Goal: Check status

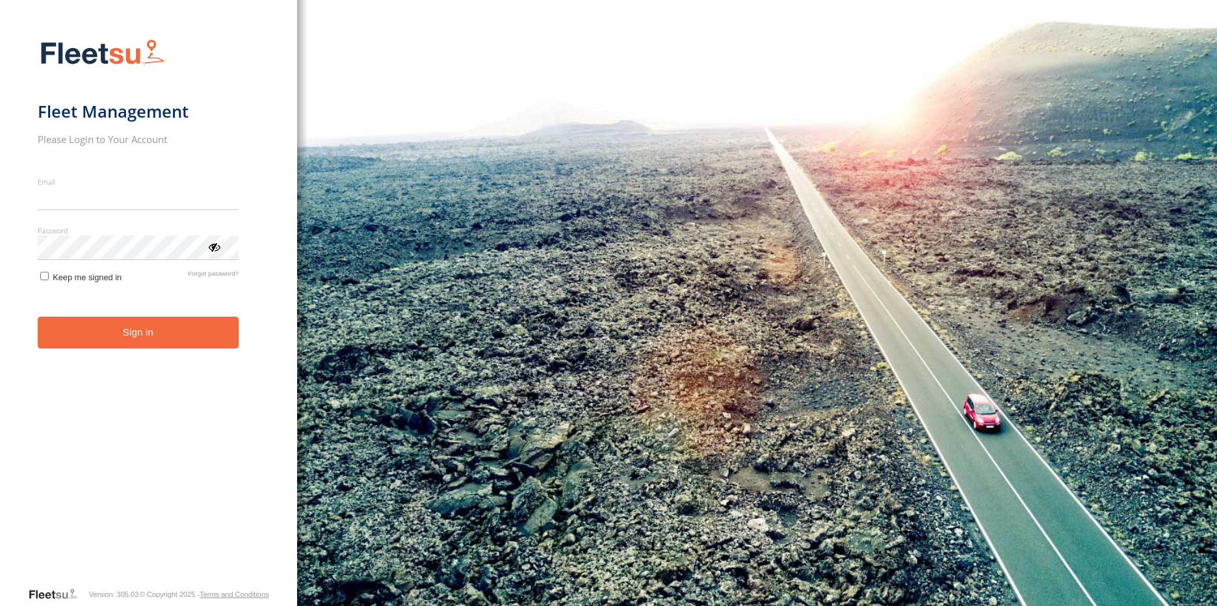
type input "**********"
click at [179, 348] on button "Sign in" at bounding box center [138, 332] width 201 height 32
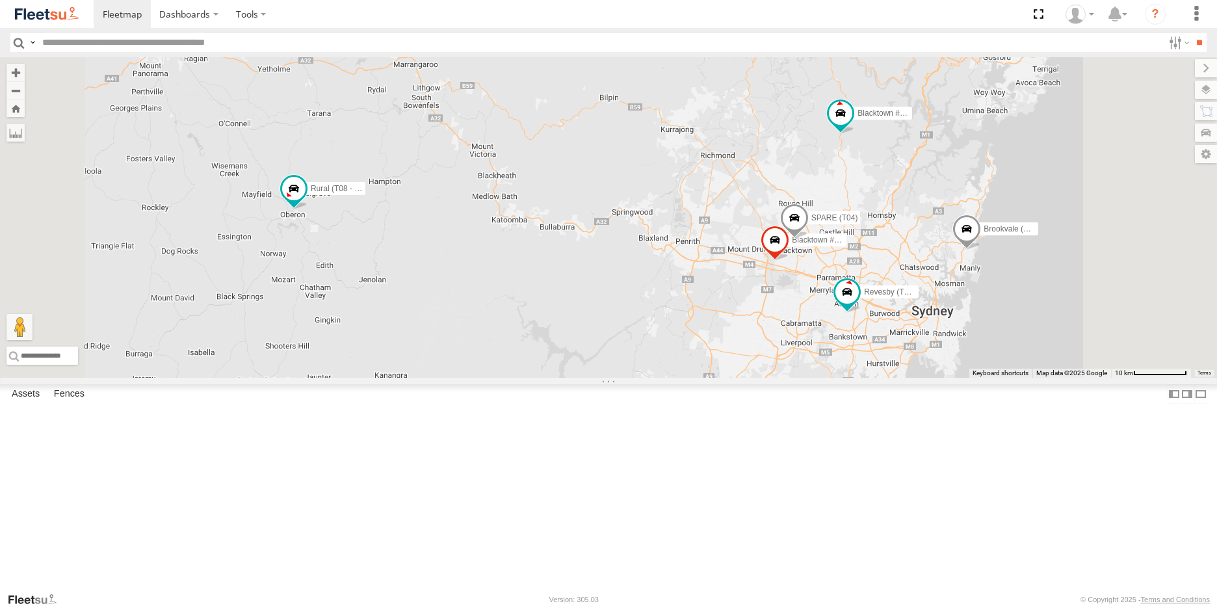
drag, startPoint x: 399, startPoint y: 328, endPoint x: 490, endPoint y: 355, distance: 95.2
click at [490, 355] on div "Brookvale (T10 - [PERSON_NAME]) Rural (T08 - [PERSON_NAME]) Blacktown #1 (T09 -…" at bounding box center [608, 217] width 1217 height 320
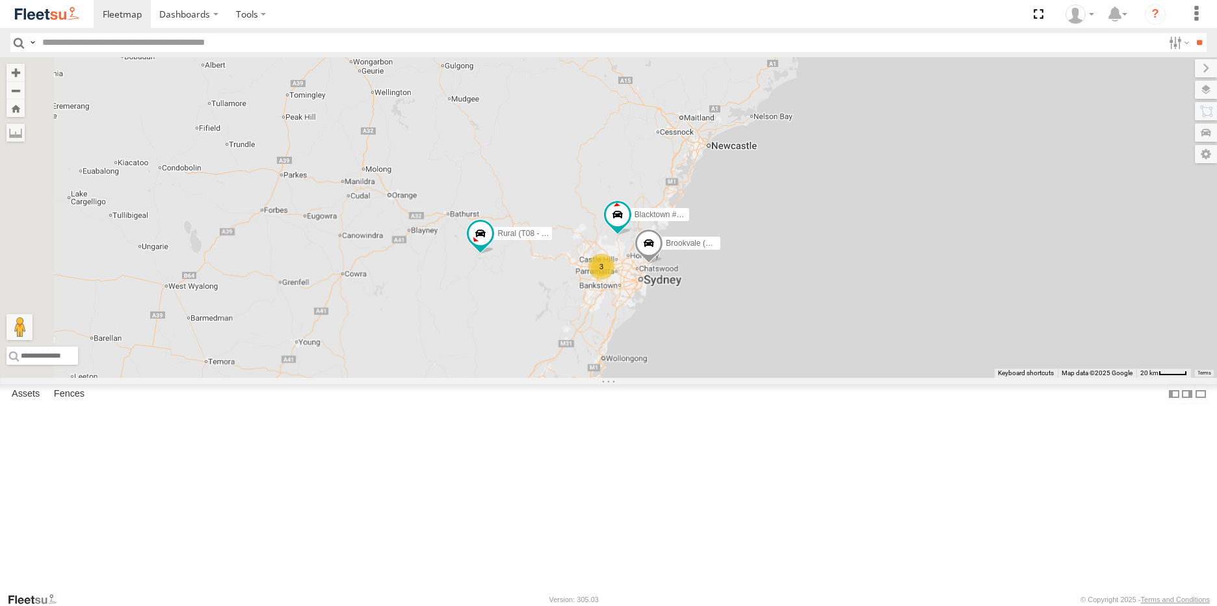
drag, startPoint x: 481, startPoint y: 316, endPoint x: 603, endPoint y: 335, distance: 123.7
click at [603, 335] on div "Brookvale (T10 - [PERSON_NAME]) Rural (T08 - [PERSON_NAME]) Blacktown #1 (T09 -…" at bounding box center [608, 217] width 1217 height 320
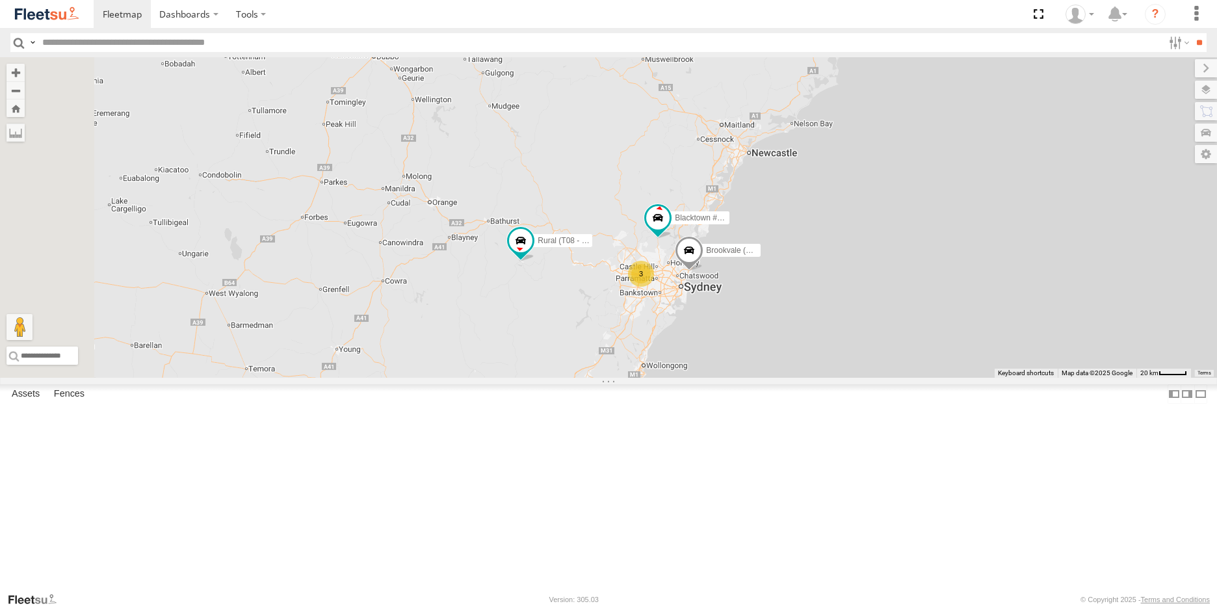
drag, startPoint x: 697, startPoint y: 396, endPoint x: 709, endPoint y: 409, distance: 17.9
click at [697, 378] on div "Brookvale (T10 - [PERSON_NAME]) Rural (T08 - [PERSON_NAME]) Blacktown #1 (T09 -…" at bounding box center [608, 217] width 1217 height 320
click at [806, 378] on div "Brookvale (T10 - [PERSON_NAME]) Rural (T08 - [PERSON_NAME]) Blacktown #1 (T09 -…" at bounding box center [608, 217] width 1217 height 320
